Goal: Transaction & Acquisition: Purchase product/service

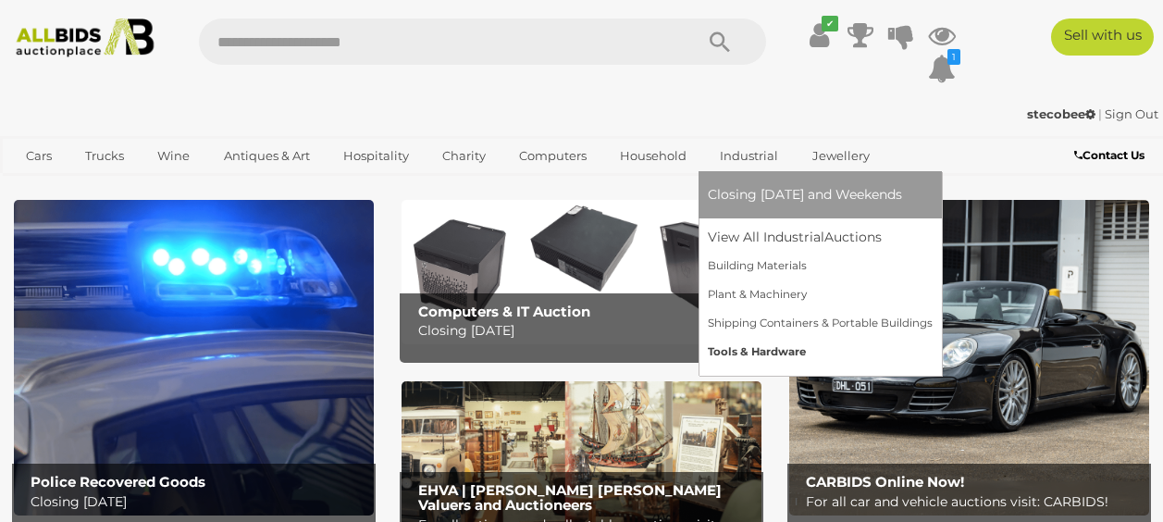
click at [762, 352] on link "Tools & Hardware" at bounding box center [820, 352] width 225 height 29
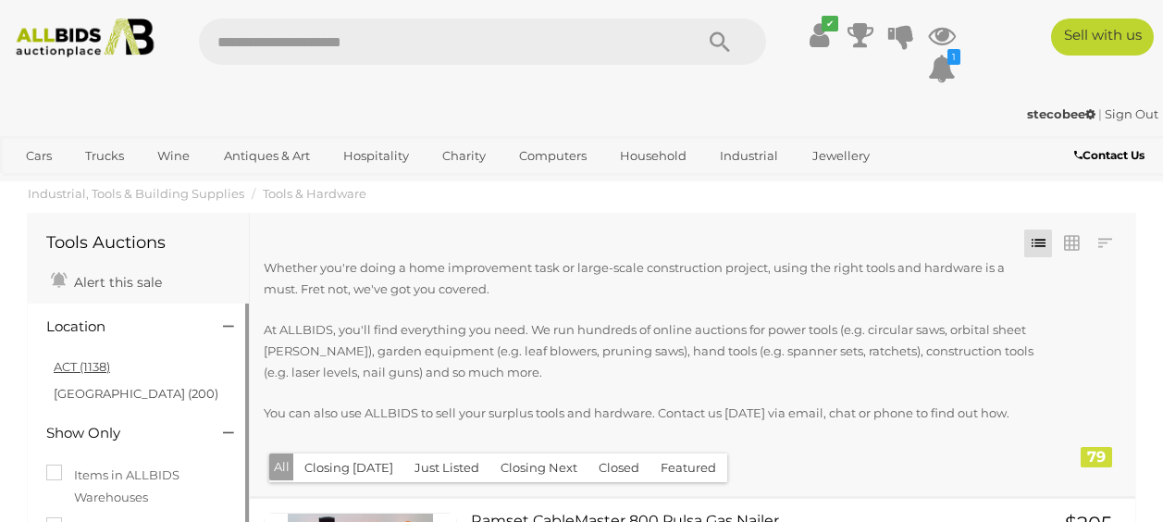
click at [89, 370] on link "ACT (1138)" at bounding box center [82, 366] width 56 height 15
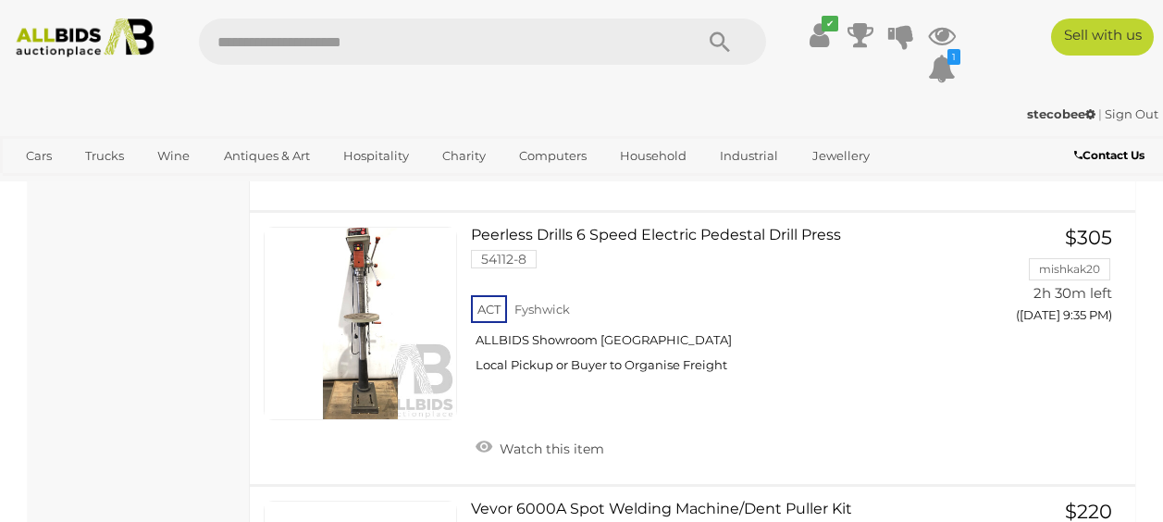
scroll to position [12826, 0]
